Goal: Information Seeking & Learning: Learn about a topic

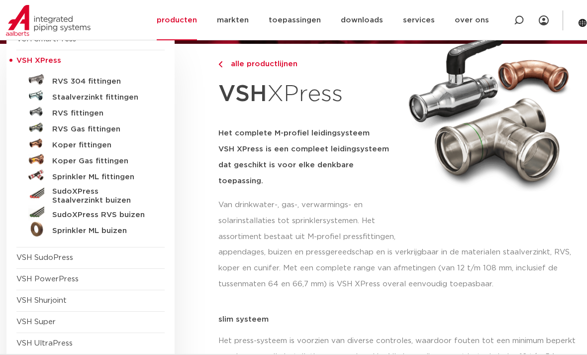
scroll to position [118, 0]
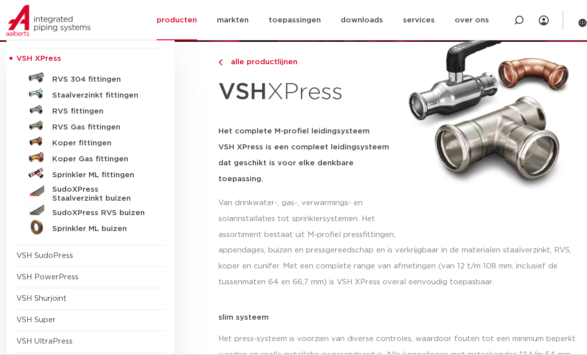
click at [69, 177] on h5 "Sprinkler ML fittingen" at bounding box center [101, 175] width 98 height 9
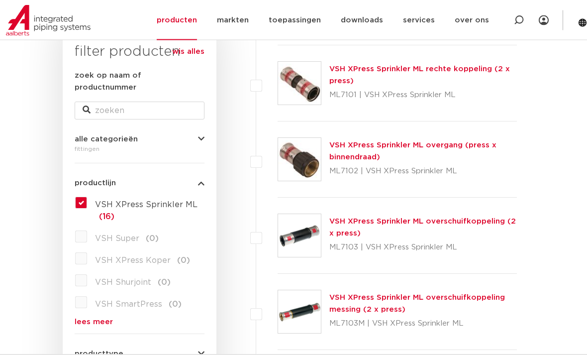
scroll to position [170, 0]
click at [477, 220] on link "VSH XPress Sprinkler ML overschuifkoppeling (2 x press)" at bounding box center [422, 226] width 186 height 19
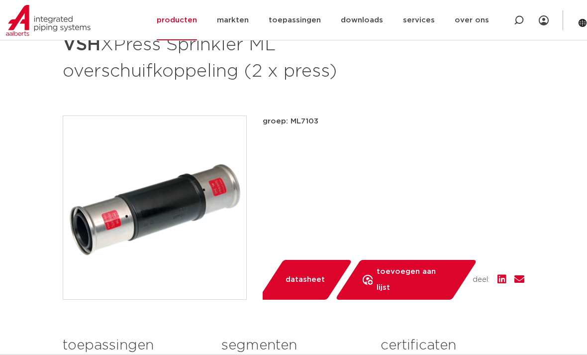
scroll to position [166, 0]
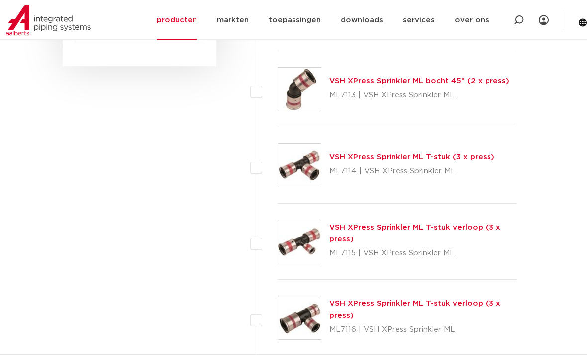
scroll to position [717, 0]
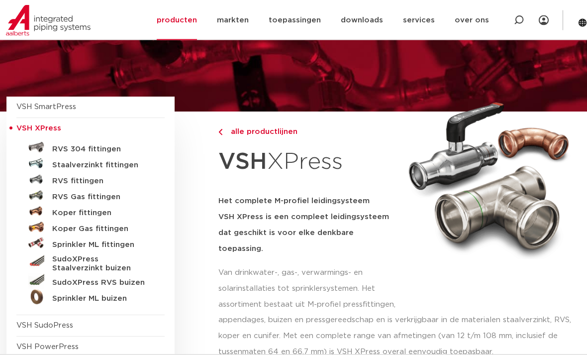
scroll to position [37, 0]
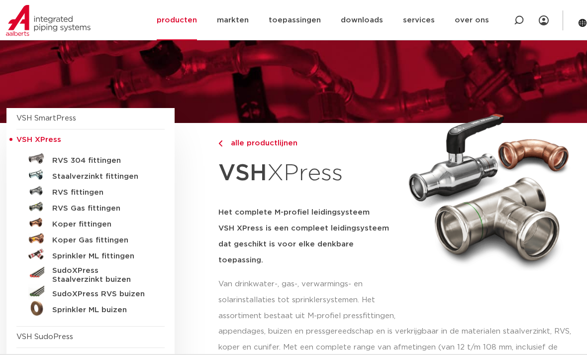
click at [60, 191] on h5 "RVS fittingen" at bounding box center [101, 192] width 98 height 9
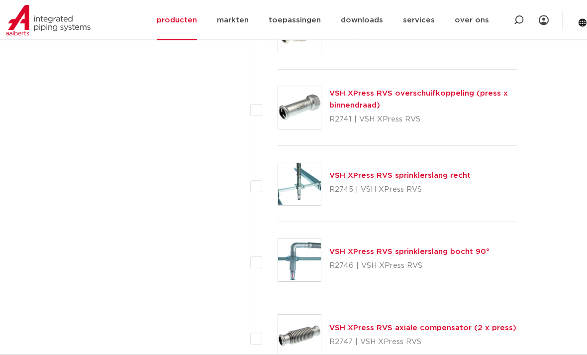
scroll to position [2440, 0]
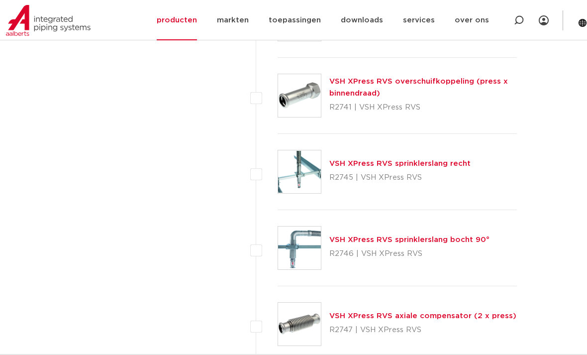
click at [467, 240] on link "VSH XPress RVS sprinklerslang bocht 90°" at bounding box center [409, 239] width 160 height 7
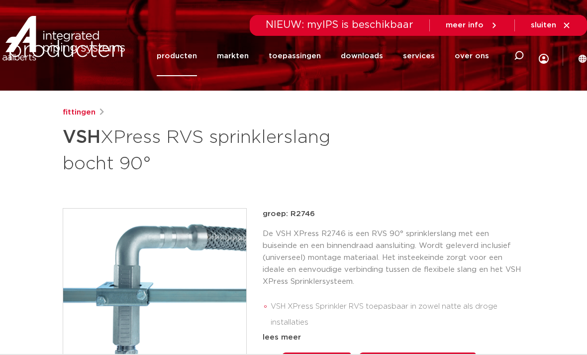
scroll to position [110, 0]
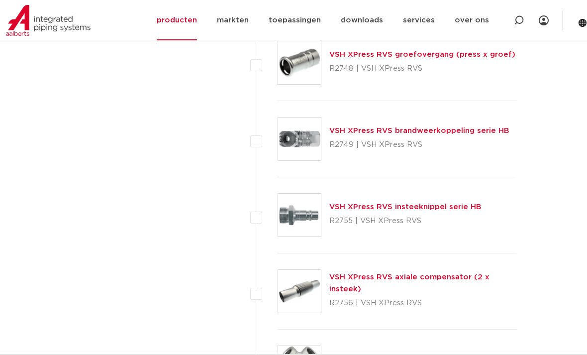
scroll to position [2777, 0]
click at [448, 208] on link "VSH XPress RVS insteeknippel serie HB" at bounding box center [405, 206] width 152 height 7
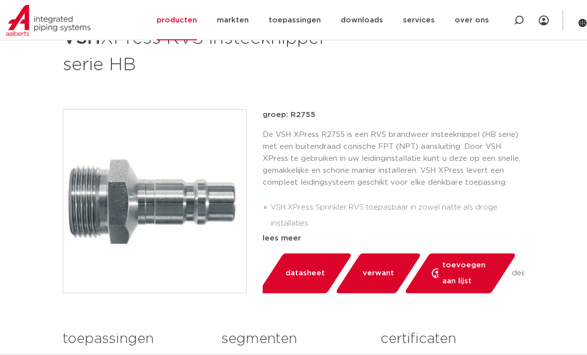
scroll to position [168, 0]
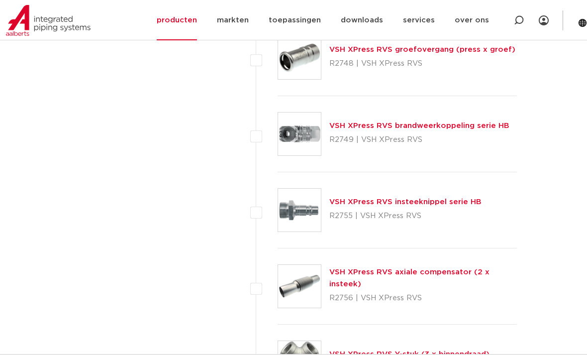
click at [489, 125] on link "VSH XPress RVS brandweerkoppeling serie HB" at bounding box center [419, 125] width 180 height 7
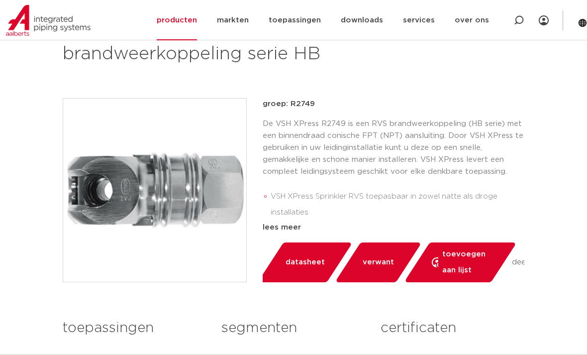
scroll to position [181, 0]
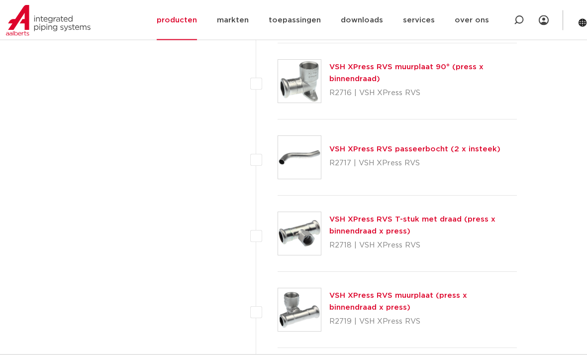
scroll to position [1237, 0]
click at [473, 222] on link "VSH XPress RVS T-stuk met draad (press x binnendraad x press)" at bounding box center [412, 224] width 166 height 19
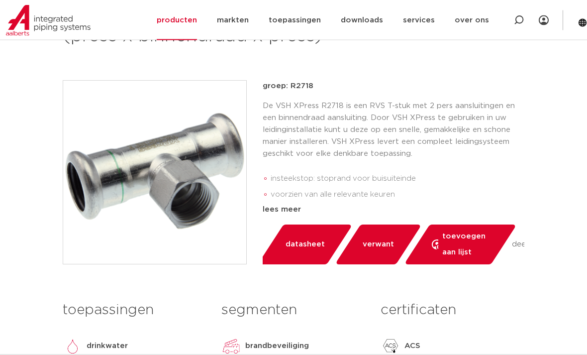
scroll to position [197, 0]
